Goal: Transaction & Acquisition: Download file/media

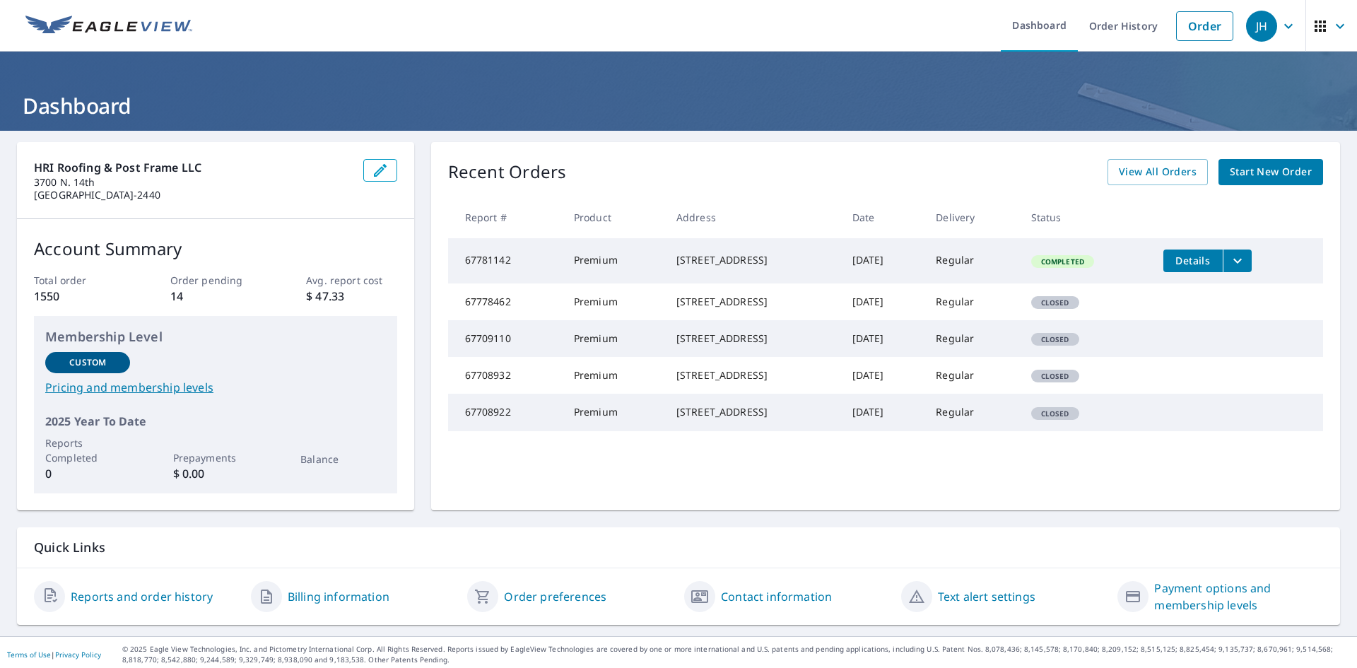
click at [1197, 259] on span "Details" at bounding box center [1193, 260] width 42 height 13
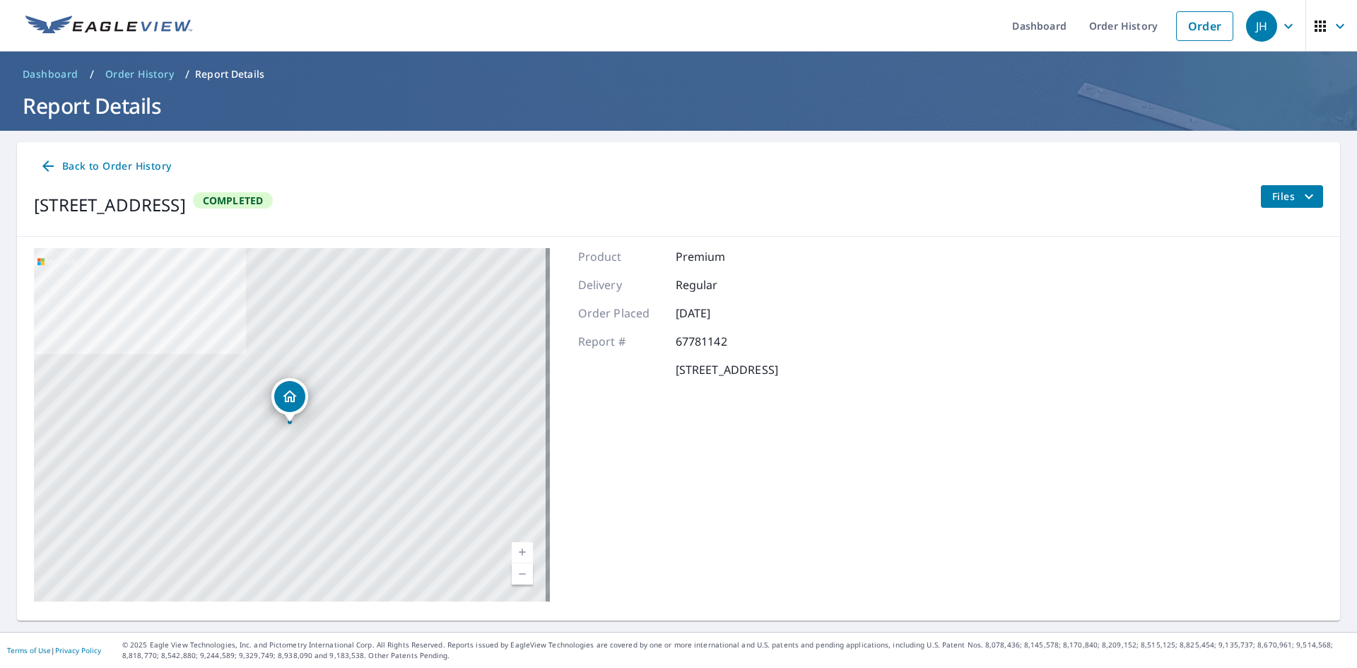
click at [1274, 193] on span "Files" at bounding box center [1294, 196] width 45 height 17
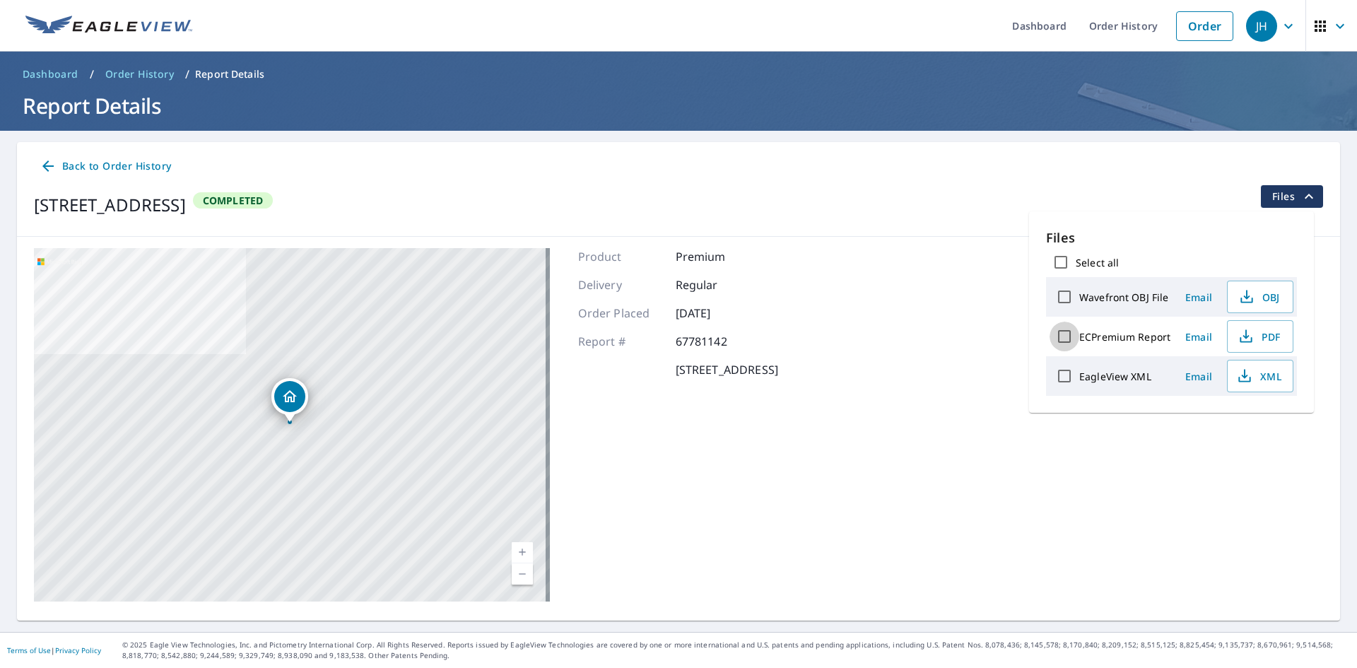
click at [1068, 339] on input "ECPremium Report" at bounding box center [1065, 337] width 30 height 30
checkbox input "true"
drag, startPoint x: 1245, startPoint y: 421, endPoint x: 1246, endPoint y: 411, distance: 10.0
click at [1245, 419] on span "Download" at bounding box center [1242, 425] width 75 height 17
